Goal: Information Seeking & Learning: Learn about a topic

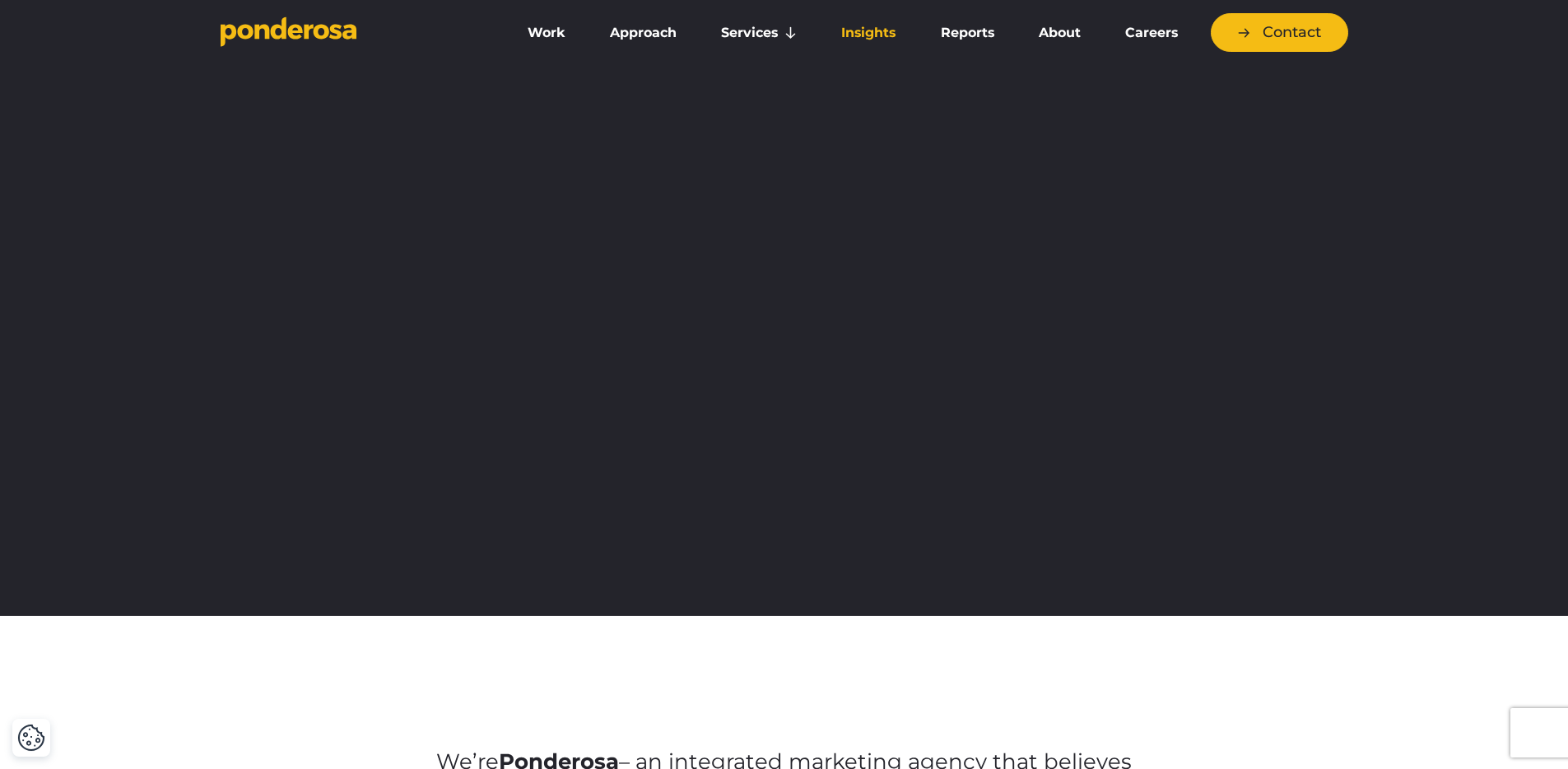
click at [883, 39] on link "Insights" at bounding box center [869, 33] width 92 height 35
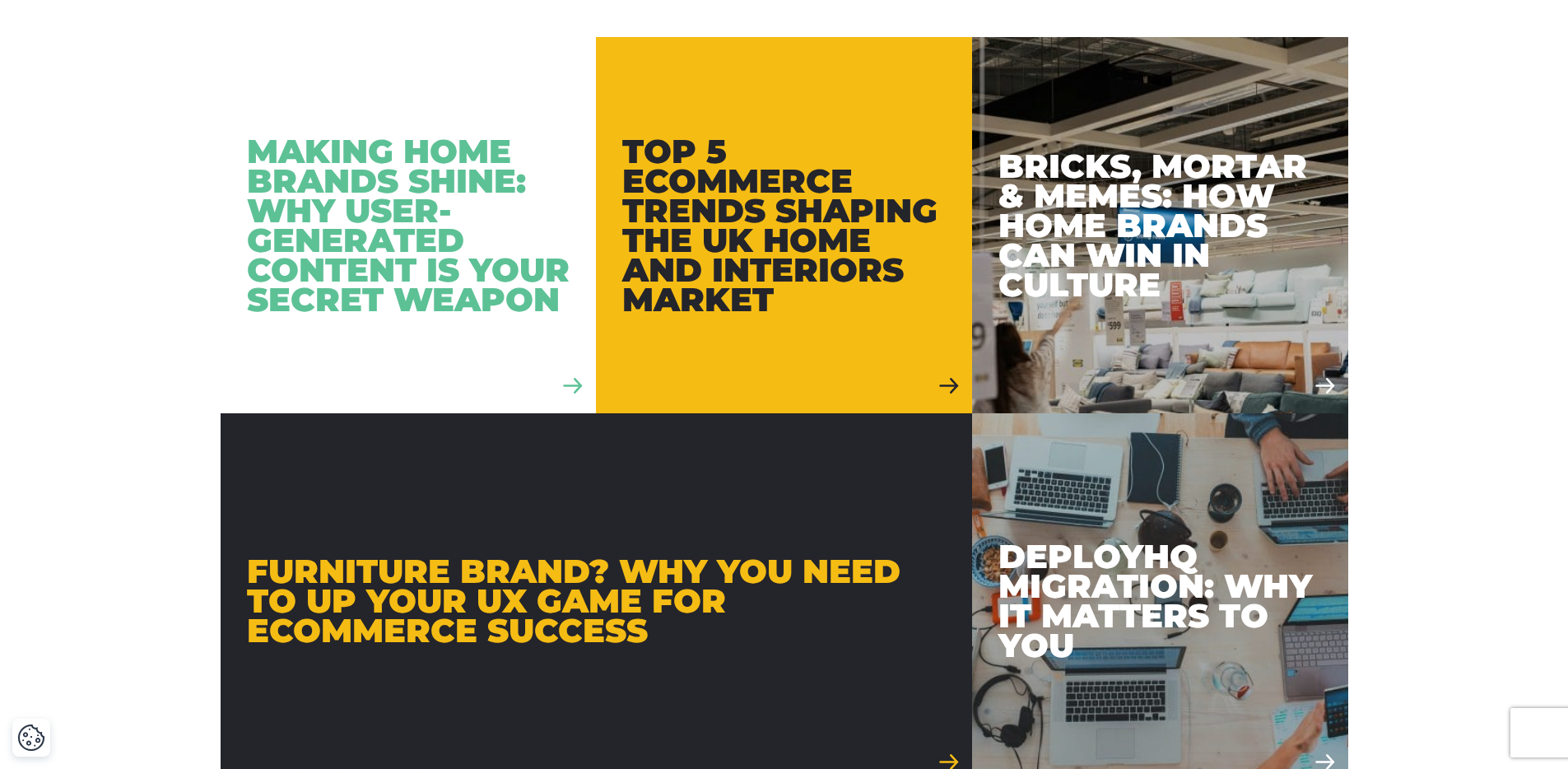
scroll to position [1054, 0]
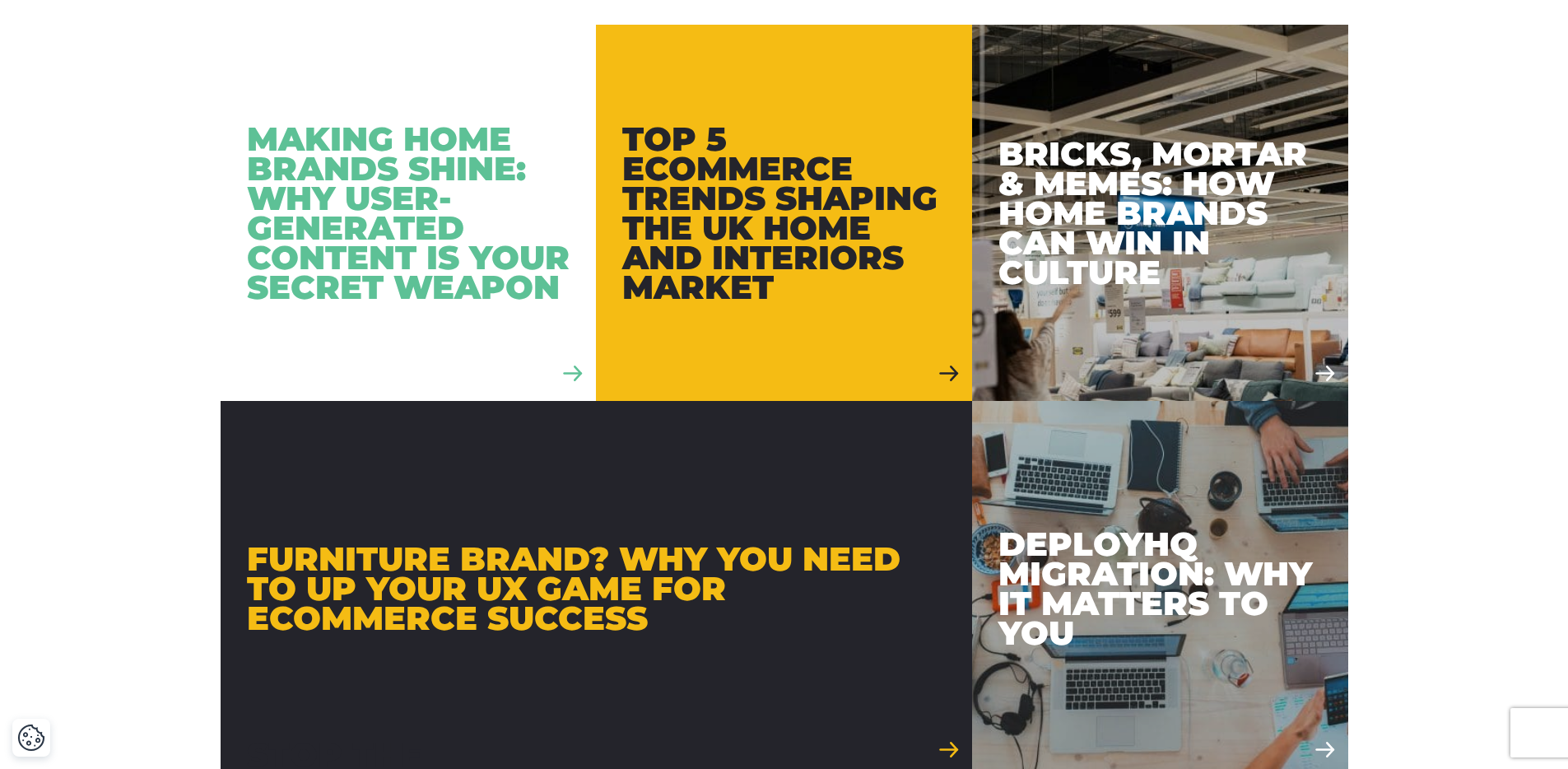
click at [413, 247] on div "Making Home Brands Shine: Why User-Generated Content is Your Secret Weapon" at bounding box center [408, 212] width 323 height 178
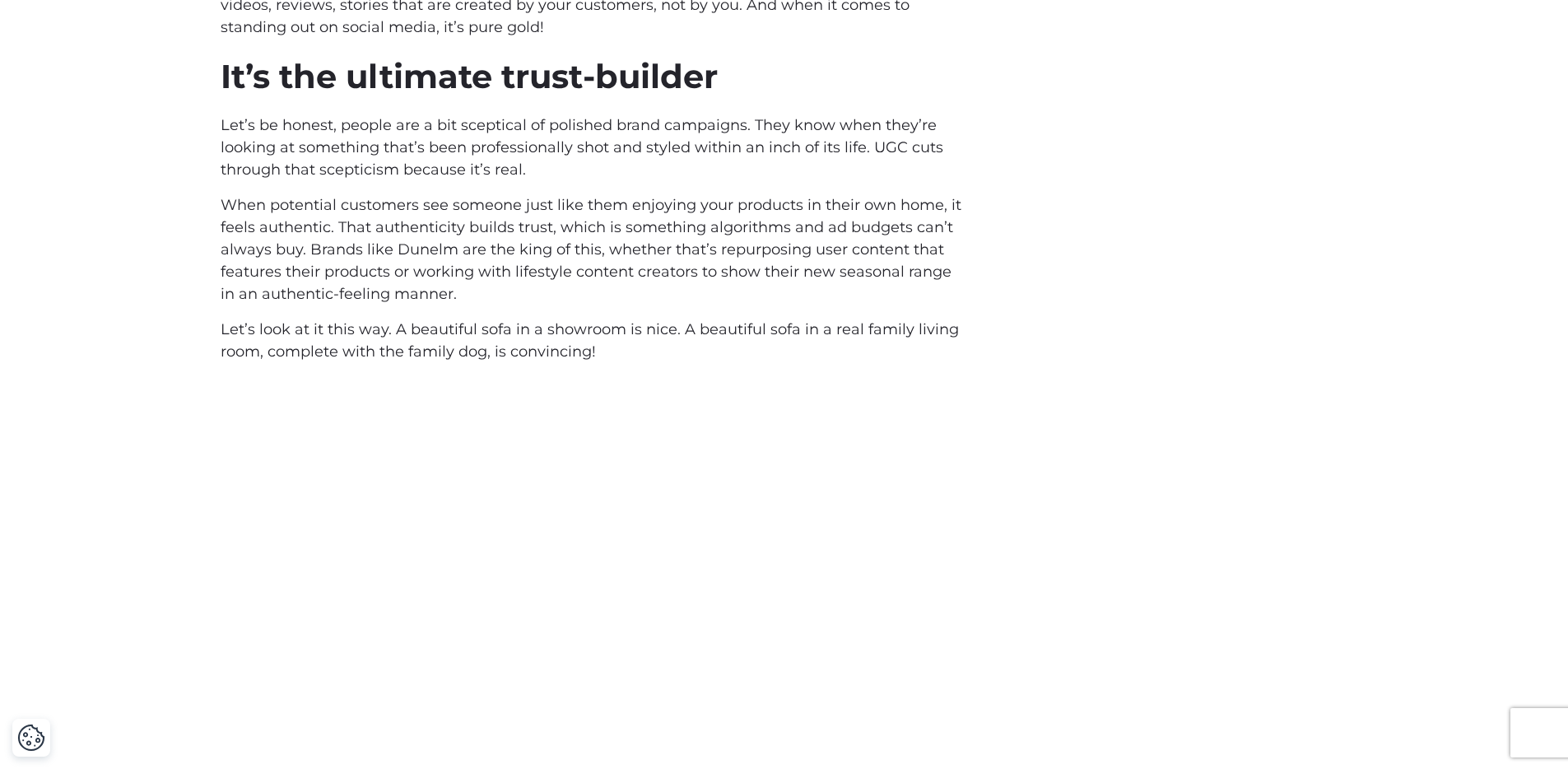
scroll to position [1524, 0]
